Goal: Check status: Check status

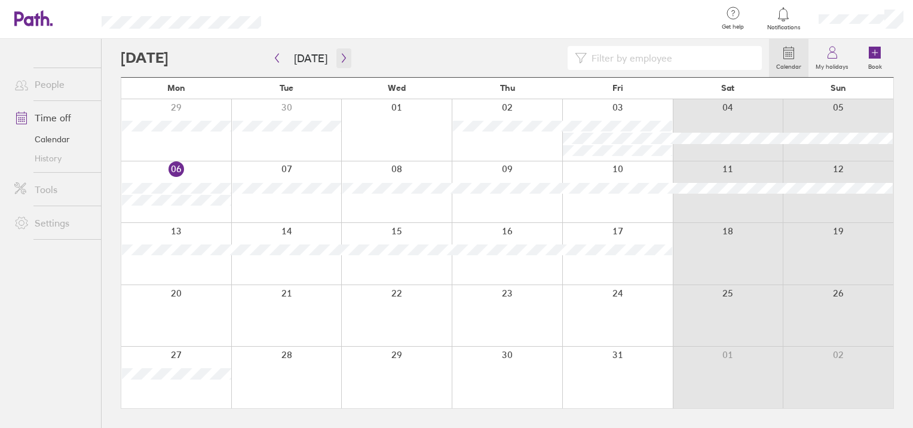
click at [342, 59] on icon "button" at bounding box center [344, 58] width 9 height 10
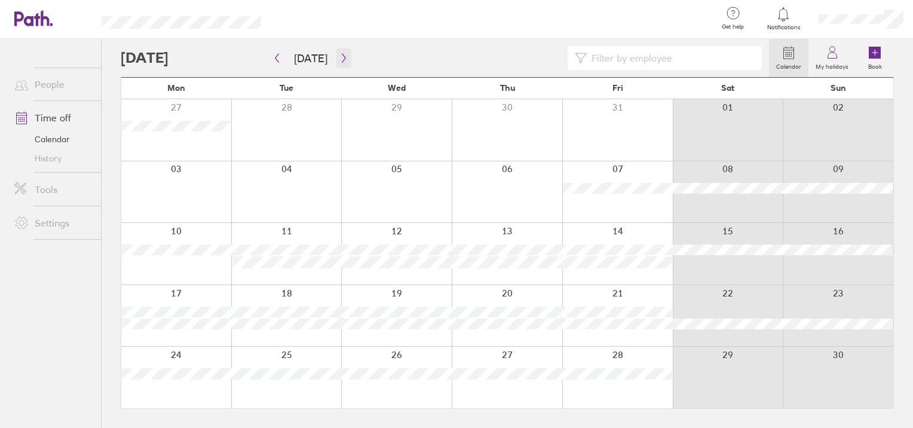
click at [344, 55] on button "button" at bounding box center [344, 58] width 15 height 20
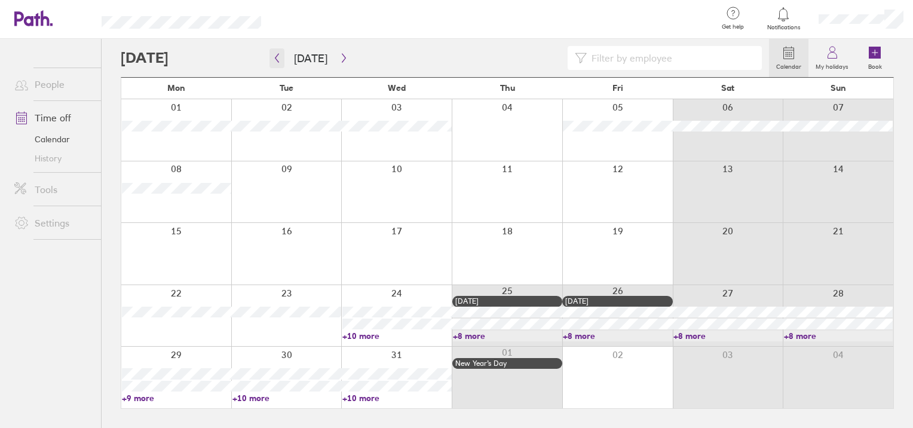
click at [280, 62] on icon "button" at bounding box center [277, 58] width 9 height 10
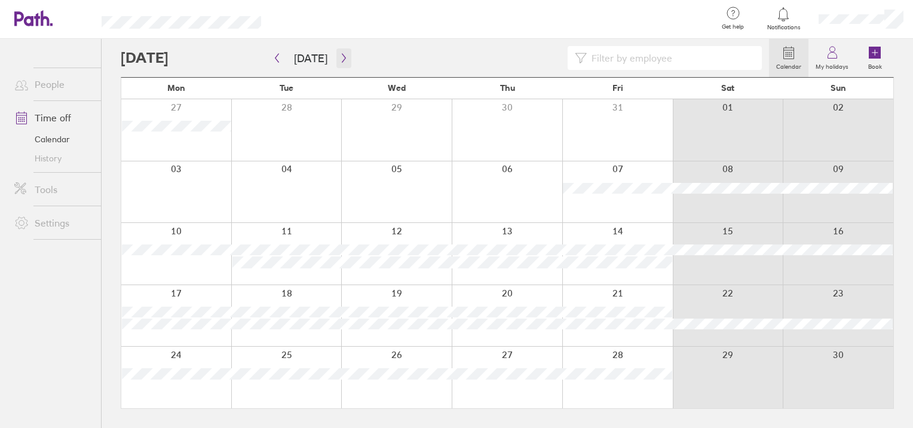
click at [340, 57] on icon "button" at bounding box center [344, 58] width 9 height 10
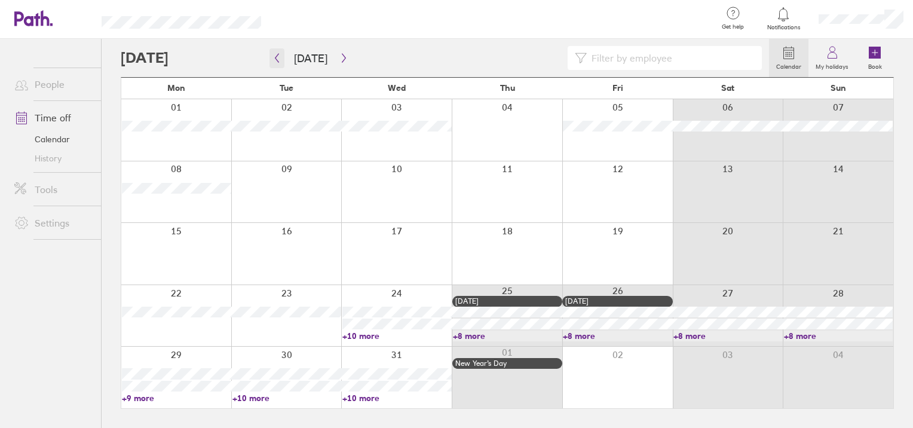
click at [273, 59] on icon "button" at bounding box center [277, 58] width 9 height 10
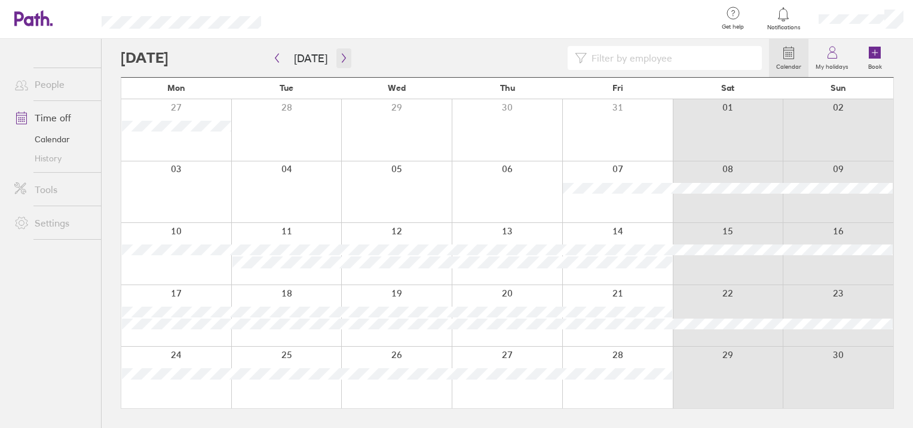
click at [343, 55] on icon "button" at bounding box center [344, 58] width 9 height 10
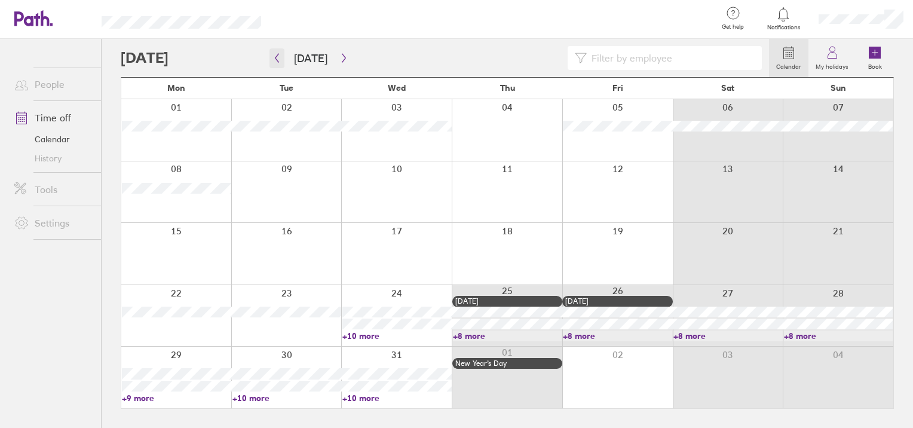
click at [275, 60] on icon "button" at bounding box center [277, 58] width 9 height 10
